Goal: Task Accomplishment & Management: Manage account settings

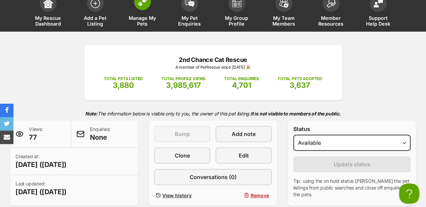
scroll to position [45, 0]
click at [145, 5] on img at bounding box center [142, 1] width 9 height 9
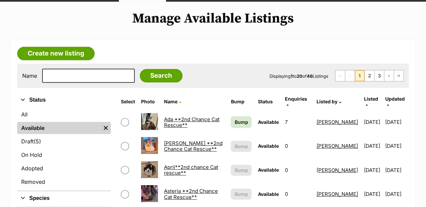
scroll to position [90, 0]
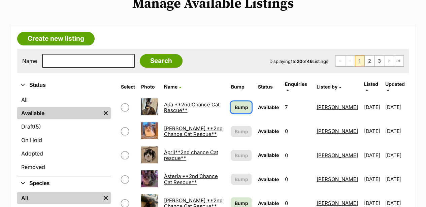
click at [234, 104] on span "Bump" at bounding box center [240, 107] width 13 height 7
click at [234, 197] on link "Bump" at bounding box center [241, 203] width 21 height 12
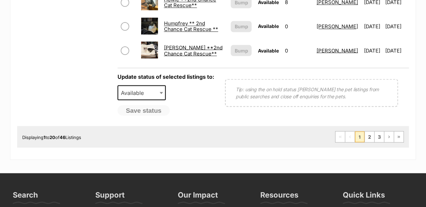
scroll to position [606, 0]
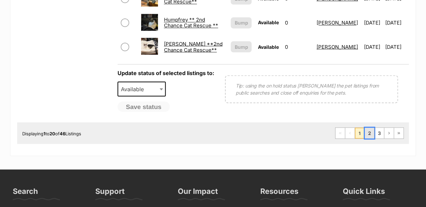
click at [370, 128] on link "2" at bounding box center [368, 133] width 9 height 11
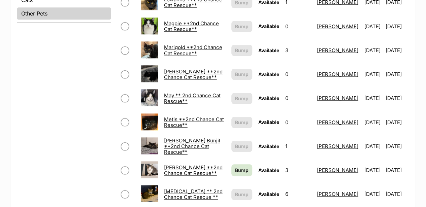
scroll to position [314, 0]
